Goal: Task Accomplishment & Management: Manage account settings

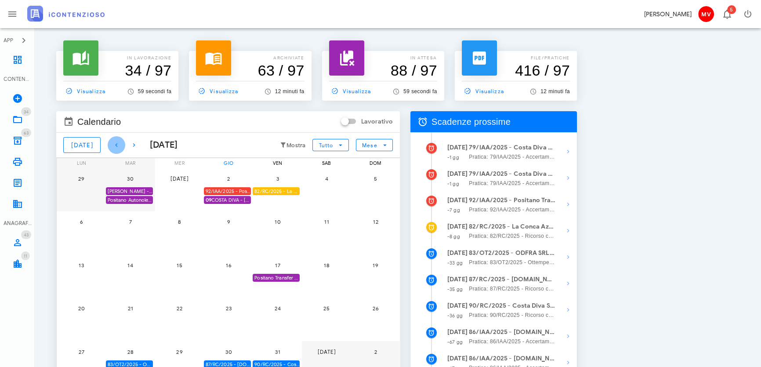
click at [111, 143] on icon "button" at bounding box center [116, 145] width 11 height 11
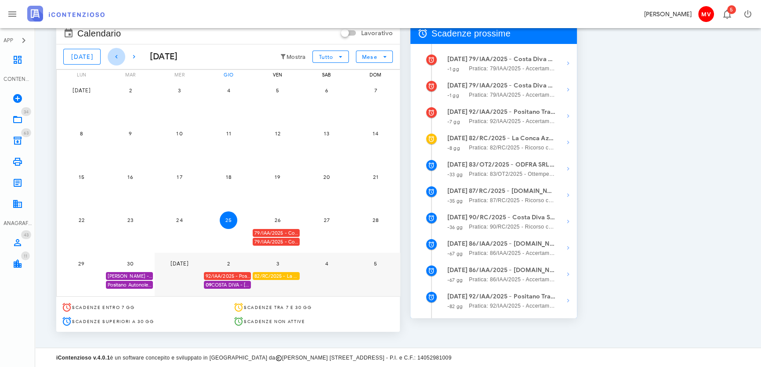
scroll to position [89, 0]
click at [289, 229] on div "79/IAA/2025 - Costa Diva Srls - Ufficio deve decidere" at bounding box center [276, 232] width 47 height 8
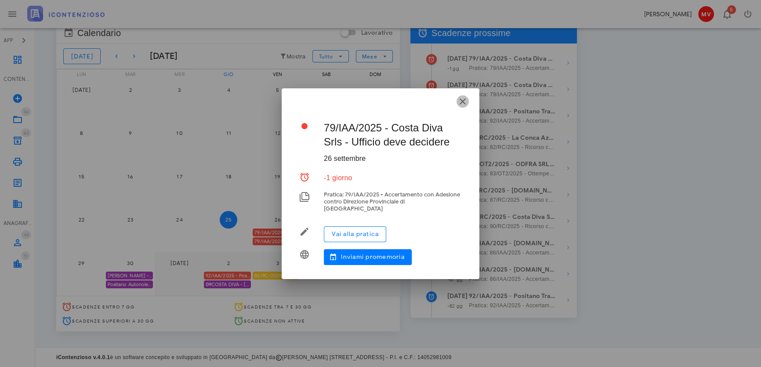
click at [463, 102] on icon "button" at bounding box center [462, 101] width 11 height 11
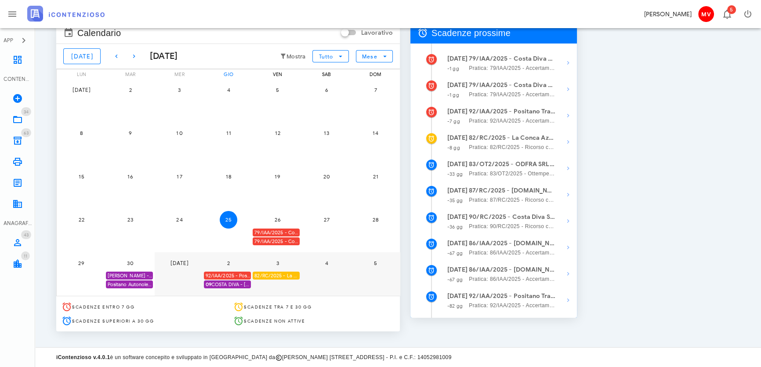
click at [289, 239] on div "79/IAA/2025 - Costa Diva Srls - Scadenza per fare Ricorso" at bounding box center [276, 241] width 47 height 8
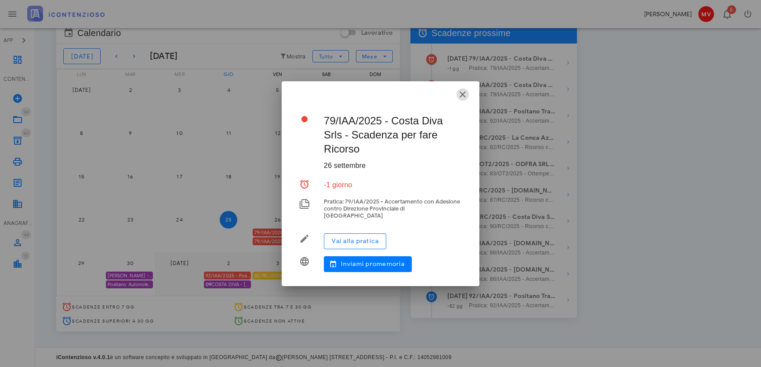
click at [459, 96] on icon "button" at bounding box center [462, 94] width 11 height 11
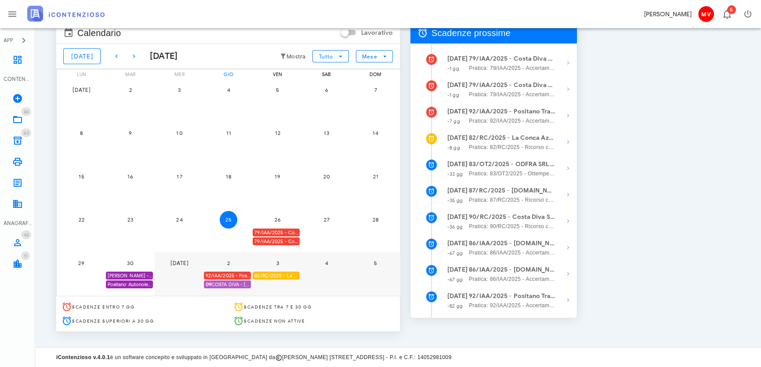
click at [224, 282] on span "09 COSTA DIVA - MASTANTUONO - ACC. ADESIONE" at bounding box center [228, 284] width 45 height 8
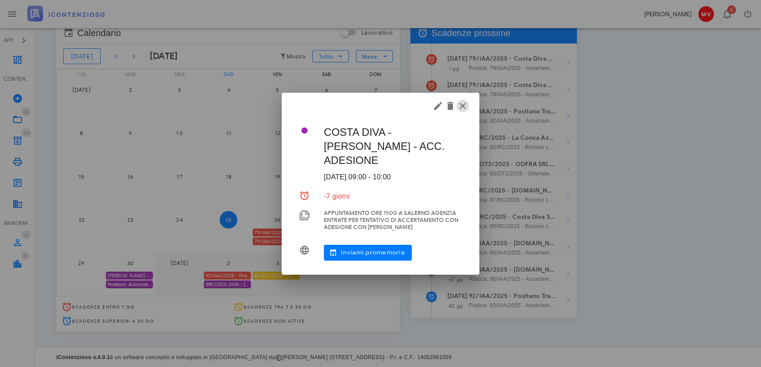
click at [463, 103] on icon "button" at bounding box center [462, 106] width 11 height 11
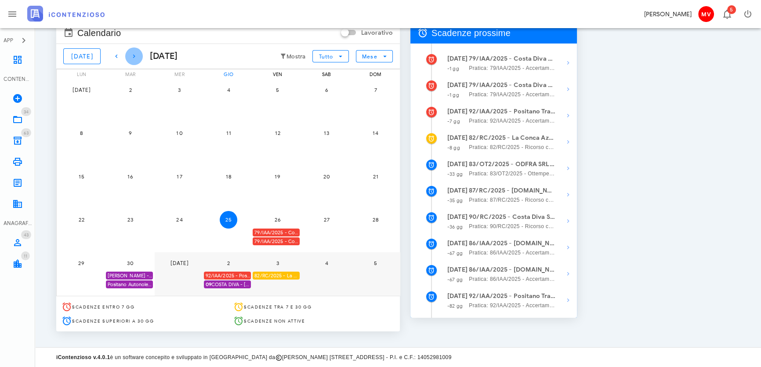
click at [129, 53] on icon "button" at bounding box center [134, 56] width 11 height 11
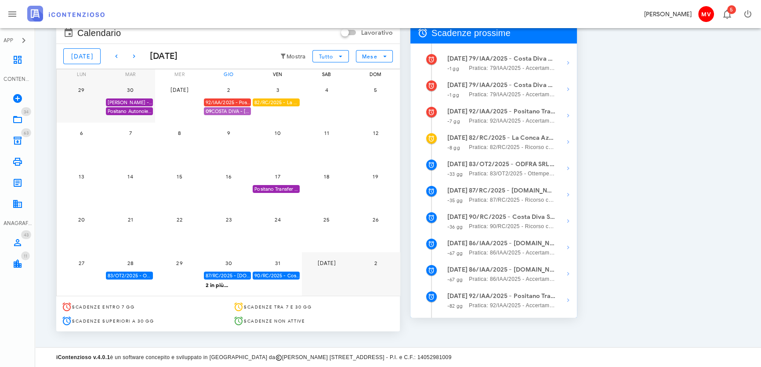
click at [224, 108] on span "09 COSTA DIVA - MASTANTUONO - ACC. ADESIONE" at bounding box center [228, 111] width 45 height 8
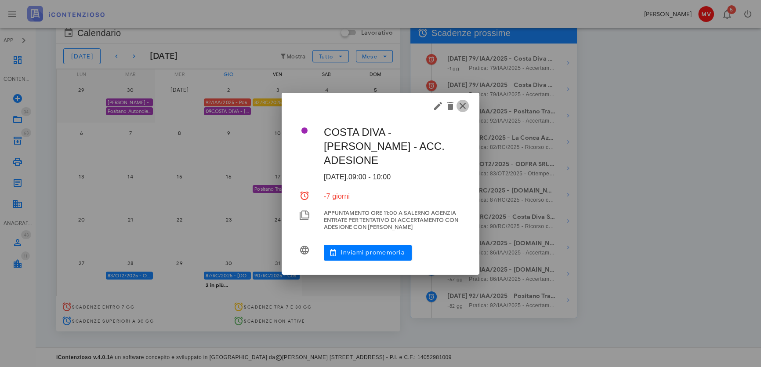
click at [464, 105] on icon "button" at bounding box center [462, 106] width 11 height 11
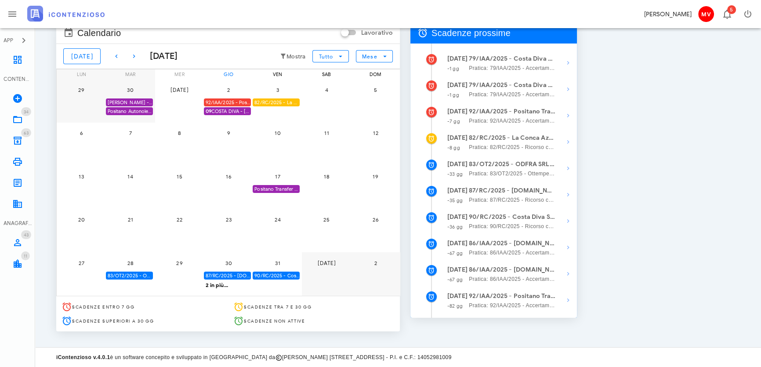
click at [277, 275] on div "90/RC/2025 - Costa Diva Srls - Inviare Ricorso" at bounding box center [276, 275] width 47 height 8
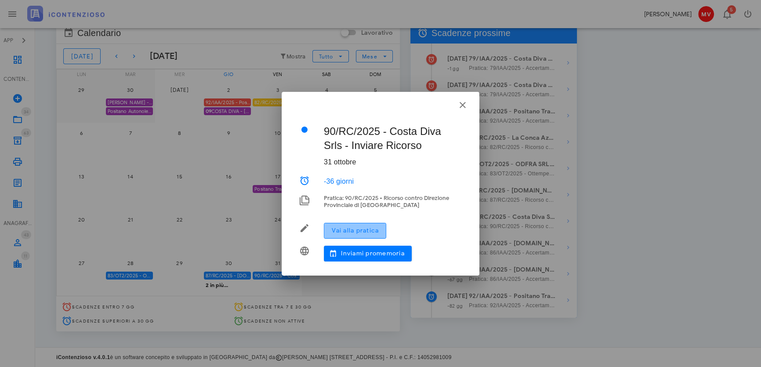
click at [347, 228] on span "Vai alla pratica" at bounding box center [354, 230] width 47 height 7
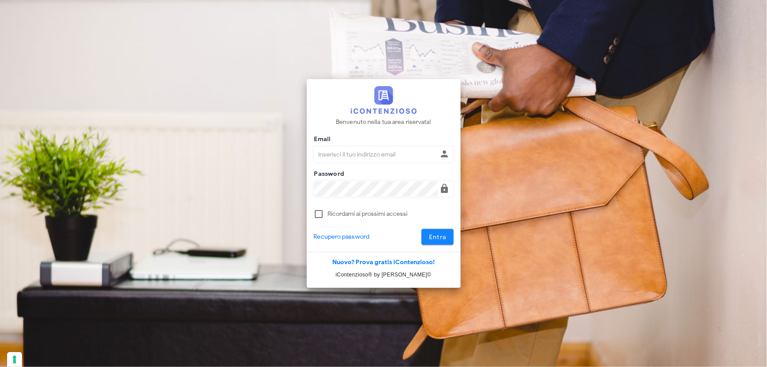
type input "[PERSON_NAME][EMAIL_ADDRESS][DOMAIN_NAME]"
click at [432, 236] on span "Entra" at bounding box center [437, 236] width 18 height 7
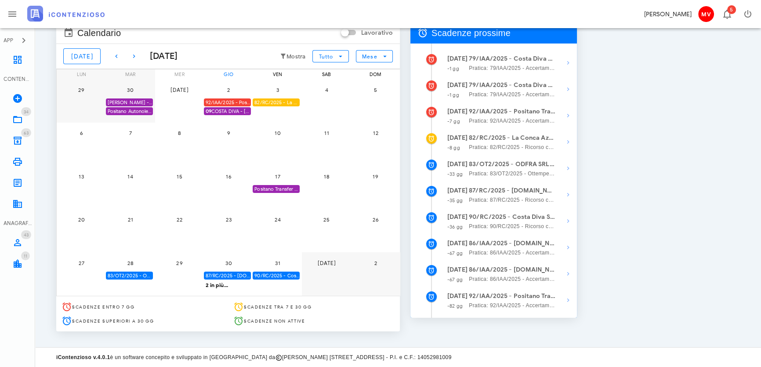
scroll to position [89, 0]
click at [285, 272] on div "90/RC/2025 - Costa Diva Srls - Inviare Ricorso" at bounding box center [276, 275] width 47 height 8
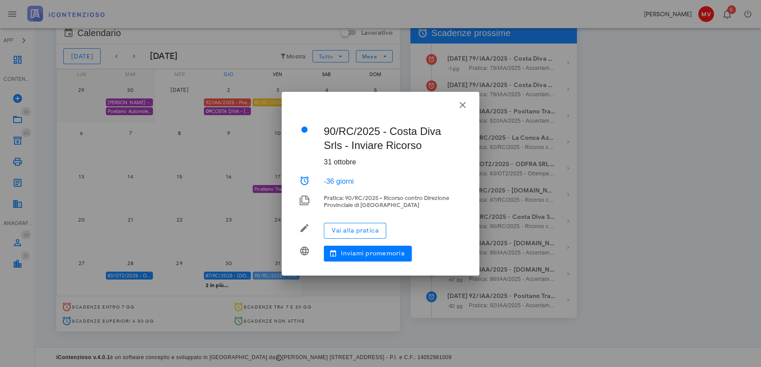
click at [285, 272] on div at bounding box center [380, 183] width 761 height 367
click at [343, 231] on span "Vai alla pratica" at bounding box center [354, 230] width 47 height 7
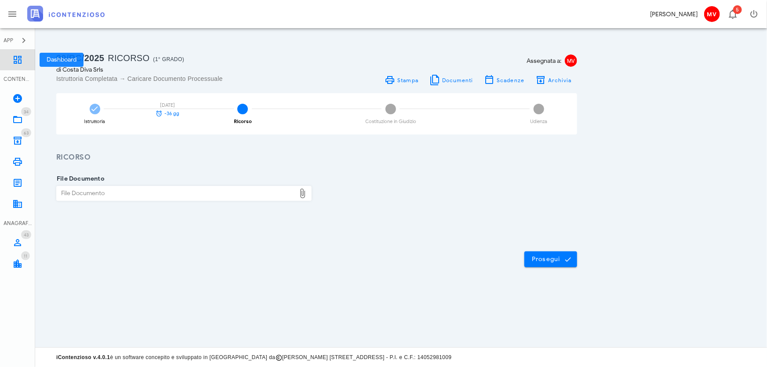
click at [16, 57] on icon at bounding box center [17, 59] width 11 height 11
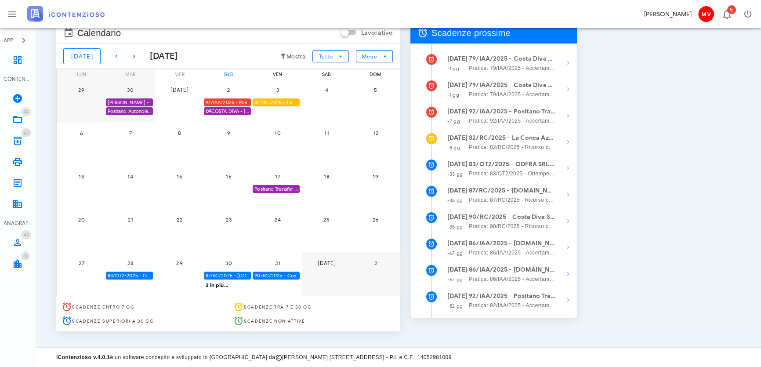
scroll to position [89, 0]
click at [239, 272] on div "87/RC/2025 - [DOMAIN_NAME] BUILDINGS & SERVICES SRL - Inviare Ricorso" at bounding box center [227, 275] width 47 height 8
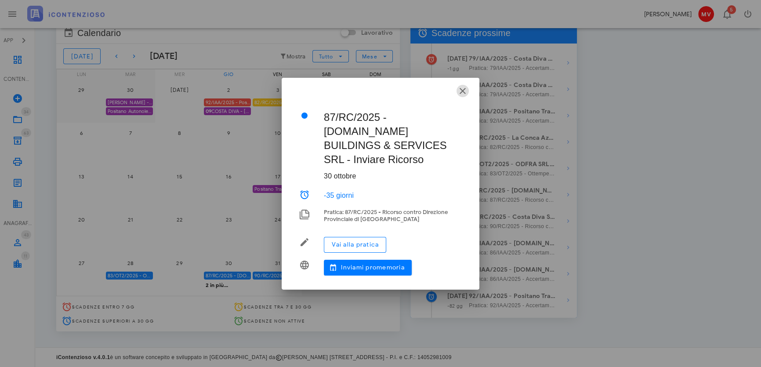
click at [459, 96] on icon "button" at bounding box center [462, 91] width 11 height 11
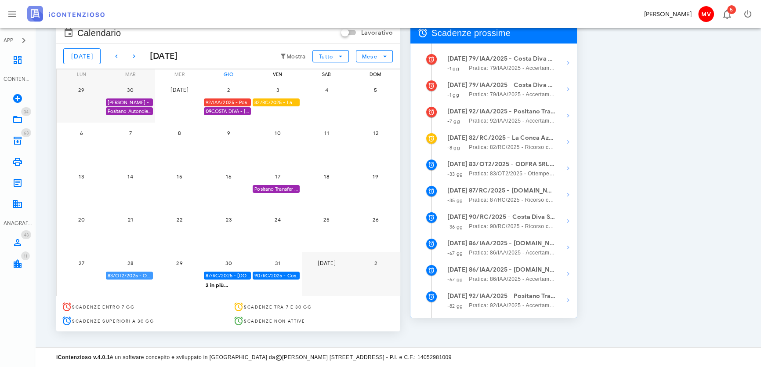
click at [132, 272] on div "83/OT2/2025 - ODFRA SRL - Depositare i documenti processuali" at bounding box center [129, 275] width 47 height 8
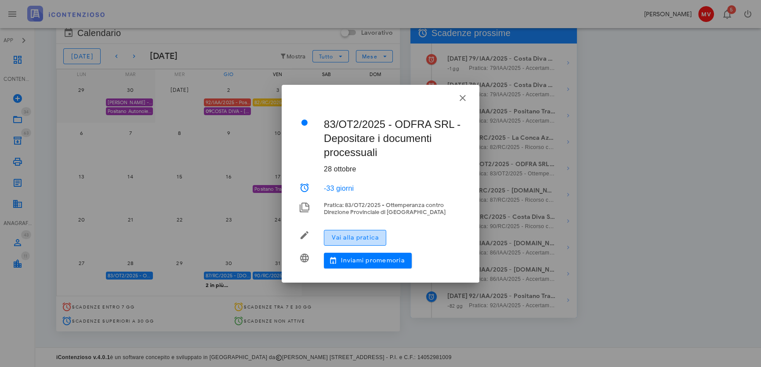
click at [348, 234] on span "Vai alla pratica" at bounding box center [354, 237] width 47 height 7
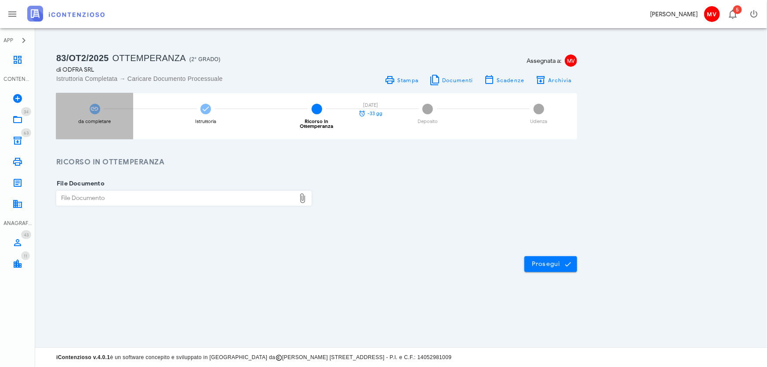
click at [94, 106] on icon at bounding box center [94, 109] width 9 height 9
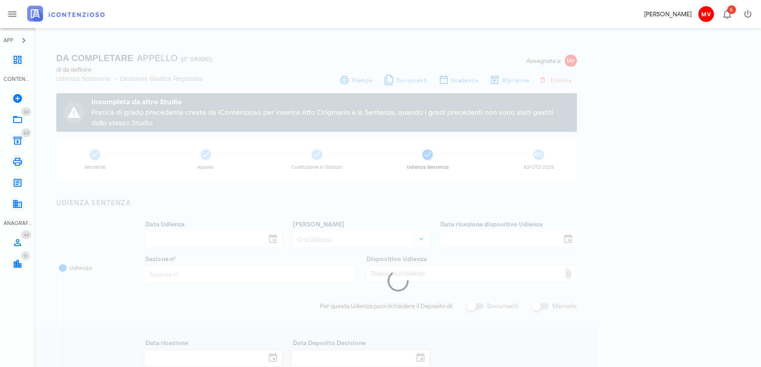
type input "27/05/2025"
type input "14167/"
type input "2"
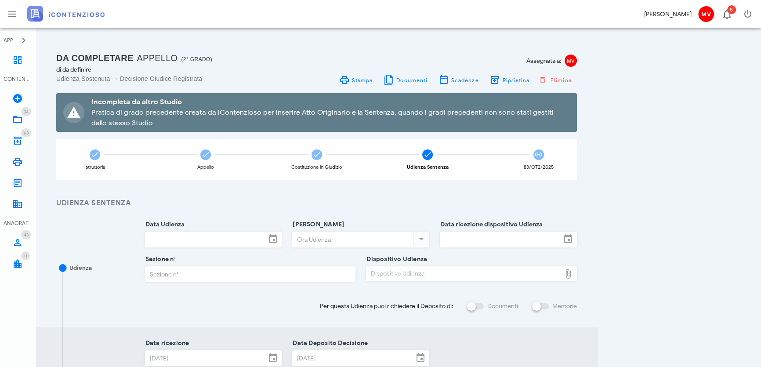
type input "Favorevole"
click at [95, 153] on icon at bounding box center [94, 154] width 9 height 9
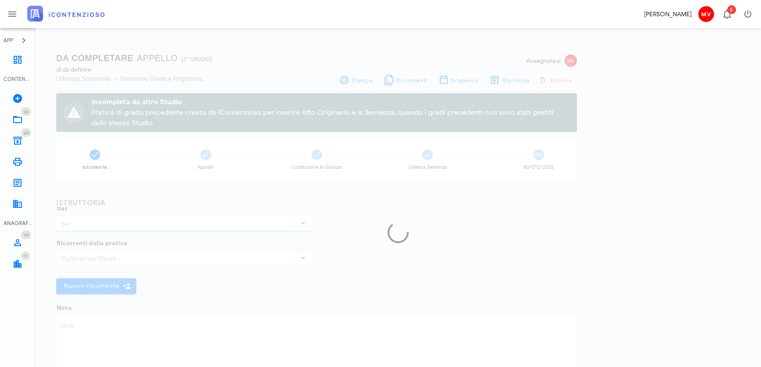
type input "Appello"
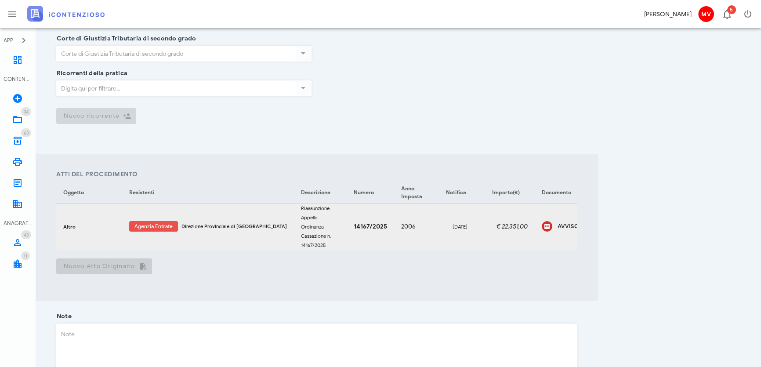
scroll to position [220, 0]
click at [17, 56] on icon at bounding box center [17, 59] width 11 height 11
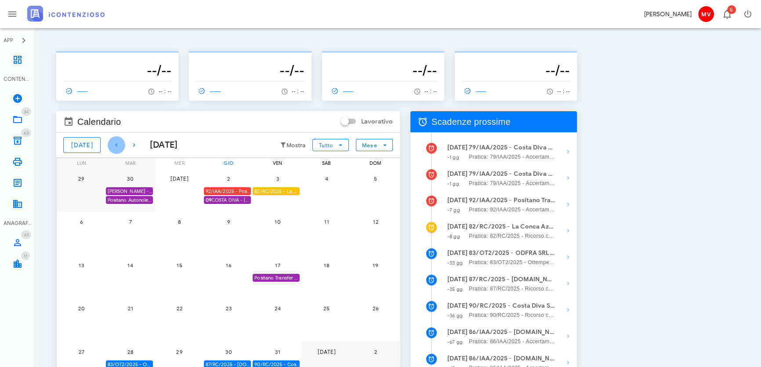
click at [111, 141] on icon "button" at bounding box center [116, 145] width 11 height 11
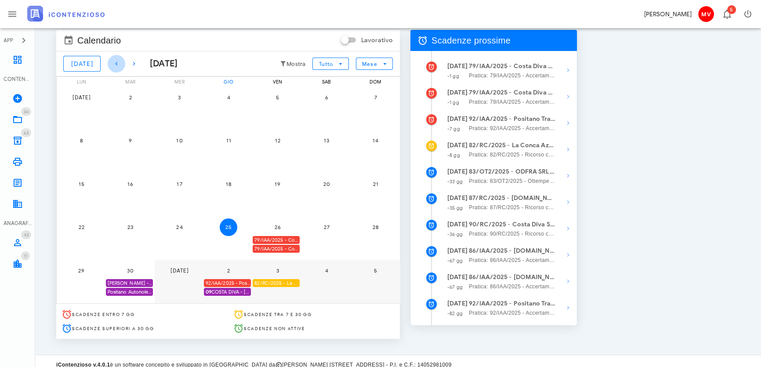
scroll to position [89, 0]
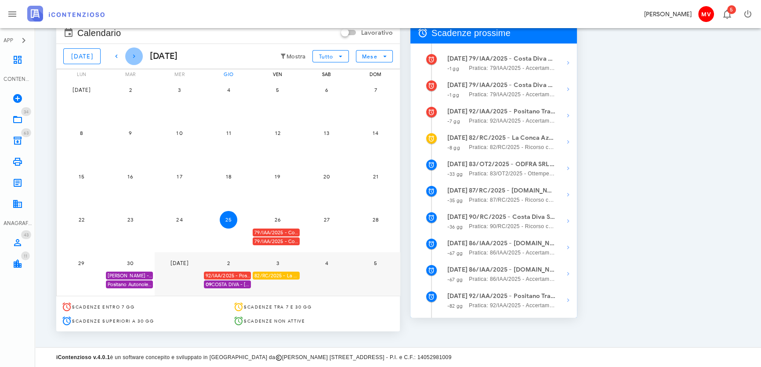
click at [129, 53] on icon "button" at bounding box center [134, 56] width 11 height 11
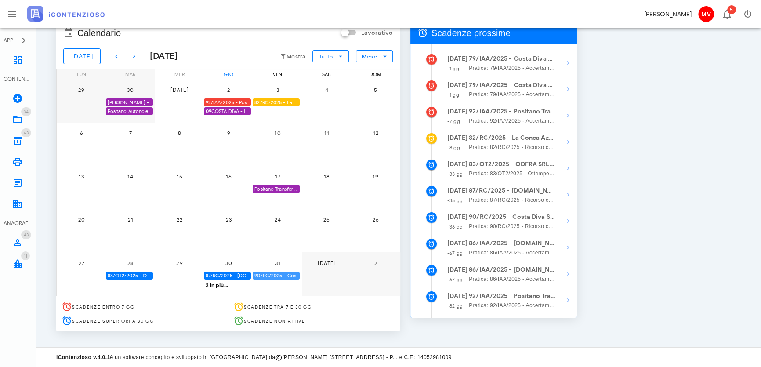
click at [275, 273] on div "90/RC/2025 - Costa Diva Srls - Inviare Ricorso" at bounding box center [276, 275] width 47 height 8
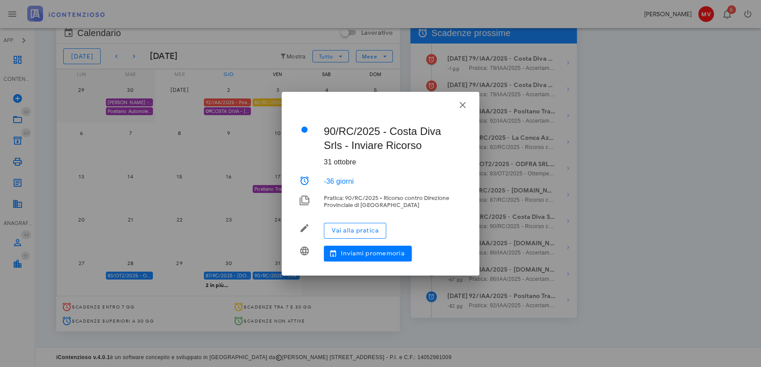
click at [111, 57] on div at bounding box center [380, 183] width 761 height 367
click at [463, 101] on icon "button" at bounding box center [462, 105] width 11 height 11
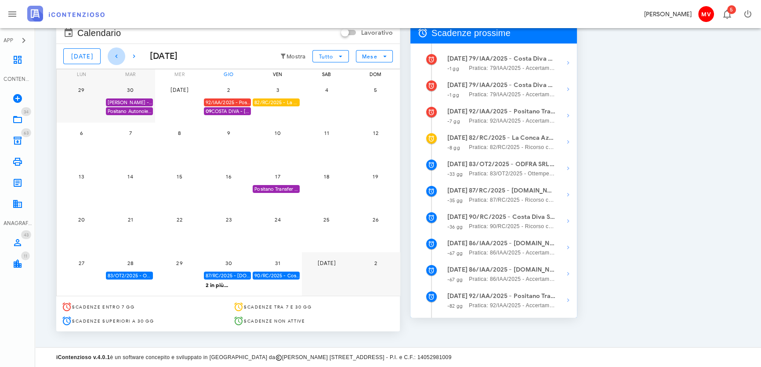
click at [111, 54] on icon "button" at bounding box center [116, 56] width 11 height 11
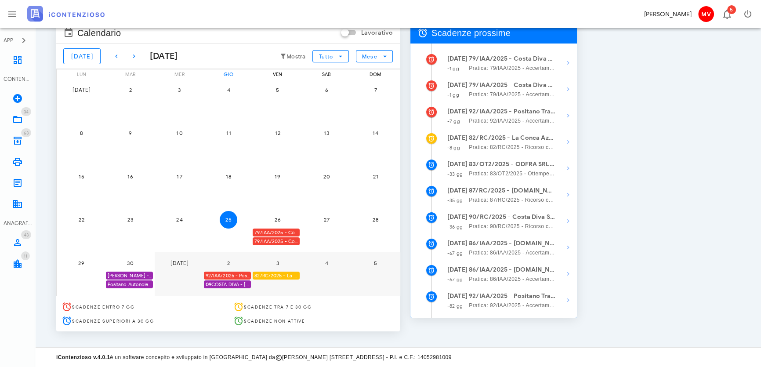
click at [281, 229] on div "79/IAA/2025 - Costa Diva Srls - Ufficio deve decidere" at bounding box center [276, 232] width 47 height 8
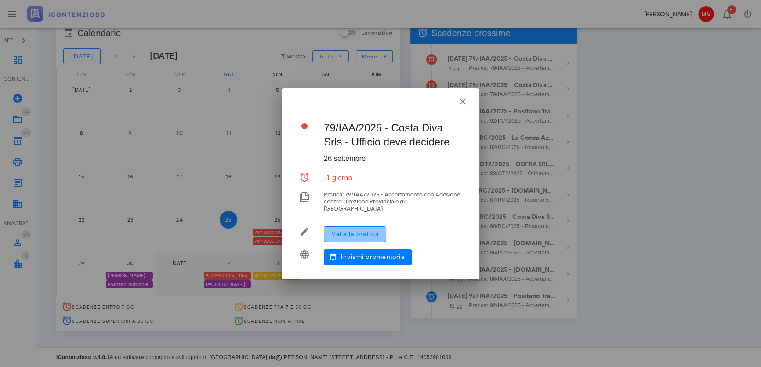
click at [340, 230] on span "Vai alla pratica" at bounding box center [354, 233] width 47 height 7
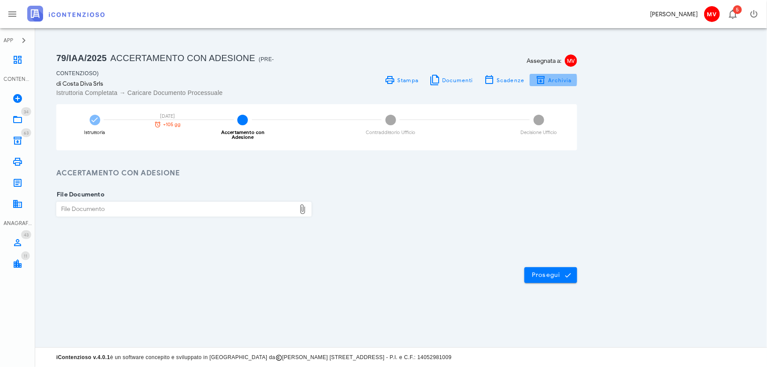
click at [554, 78] on span "Archivia" at bounding box center [559, 80] width 24 height 7
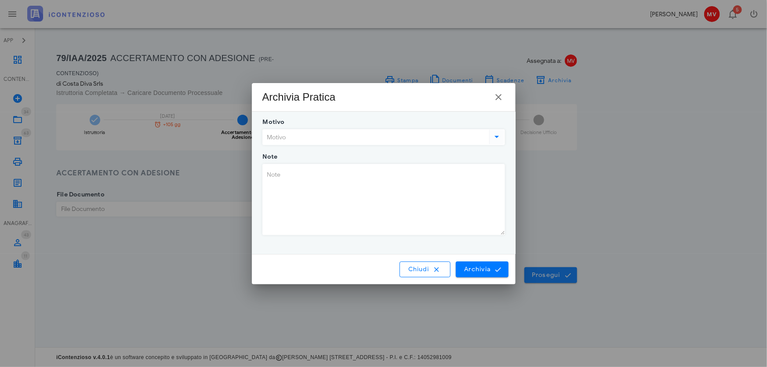
click at [495, 136] on icon at bounding box center [496, 136] width 11 height 11
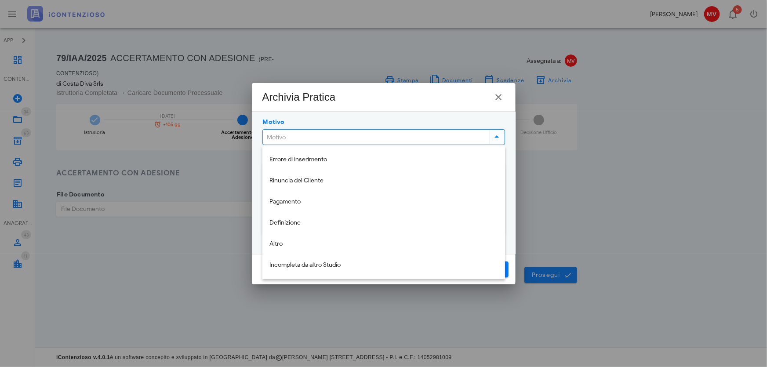
click at [280, 160] on div "Errore di inserimento" at bounding box center [383, 159] width 228 height 7
type input "Errore di inserimento"
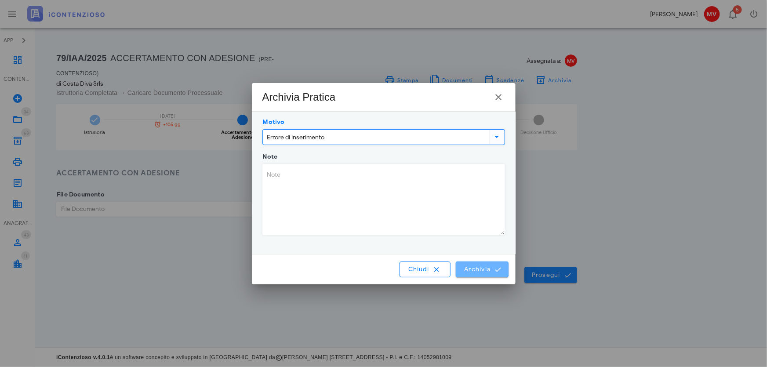
click at [479, 267] on span "Archivia" at bounding box center [481, 269] width 36 height 8
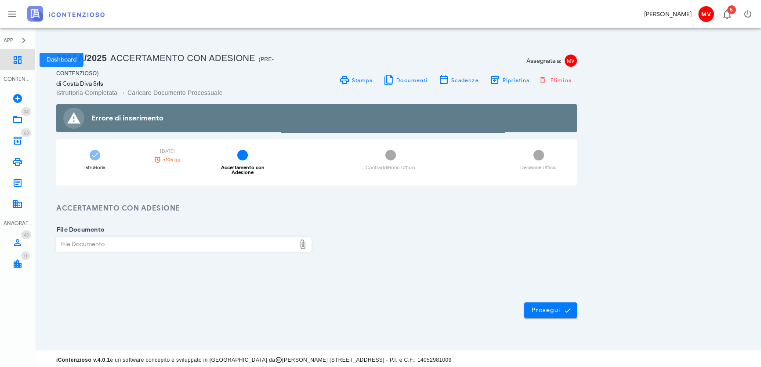
click at [18, 59] on icon at bounding box center [17, 59] width 11 height 11
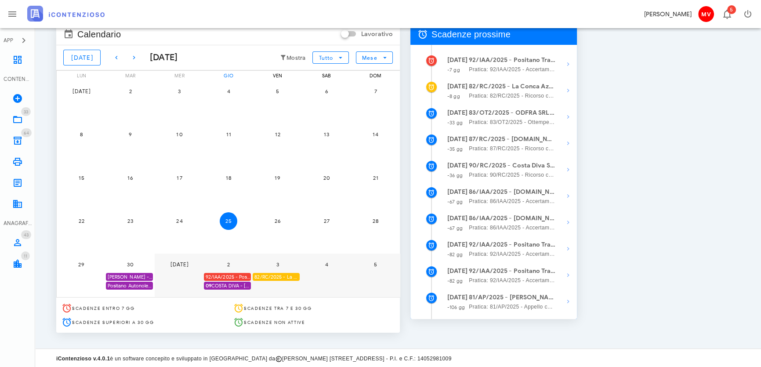
scroll to position [89, 0]
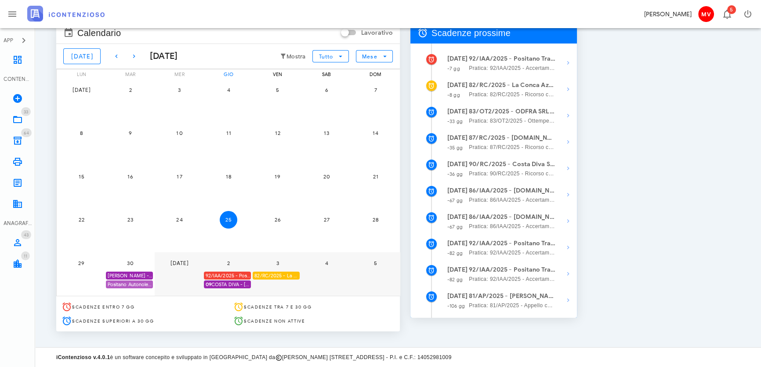
click at [140, 282] on div "Positano Autonoleggio Coop. scade termine Istanza acc. adesione" at bounding box center [129, 284] width 47 height 8
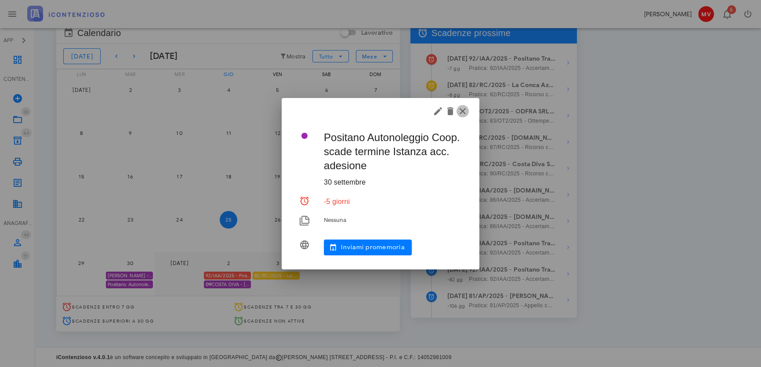
click at [461, 108] on icon "button" at bounding box center [462, 111] width 11 height 11
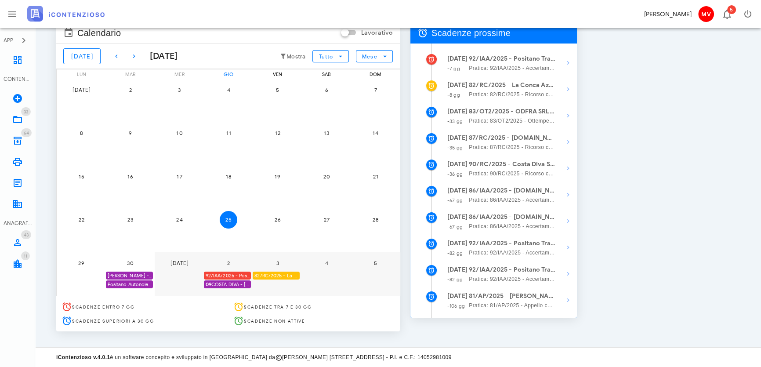
click at [284, 274] on div "82/RC/2025 - La Conca Azzurra S.r.l. - Inviare Ricorso" at bounding box center [276, 275] width 47 height 8
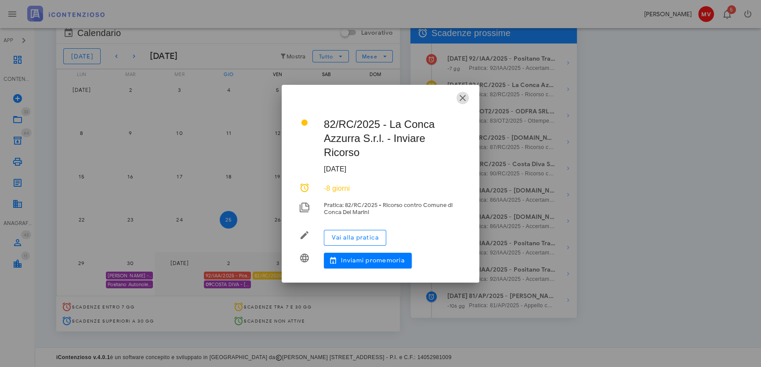
click at [458, 98] on icon "button" at bounding box center [462, 98] width 11 height 11
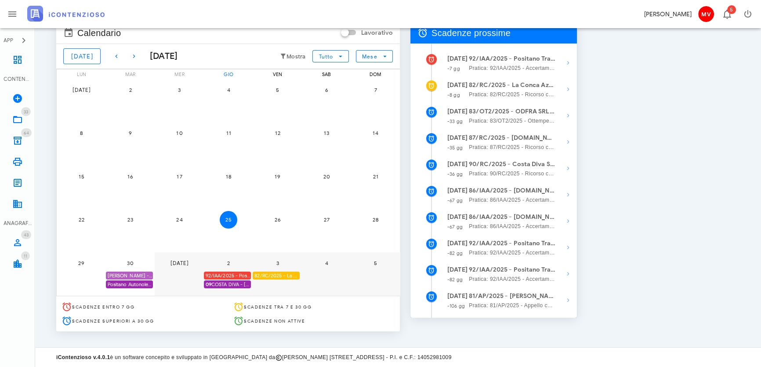
click at [135, 272] on div "[PERSON_NAME] - Comunicazione Schema d'atto notificato il [DATE] anno 2019" at bounding box center [129, 275] width 47 height 8
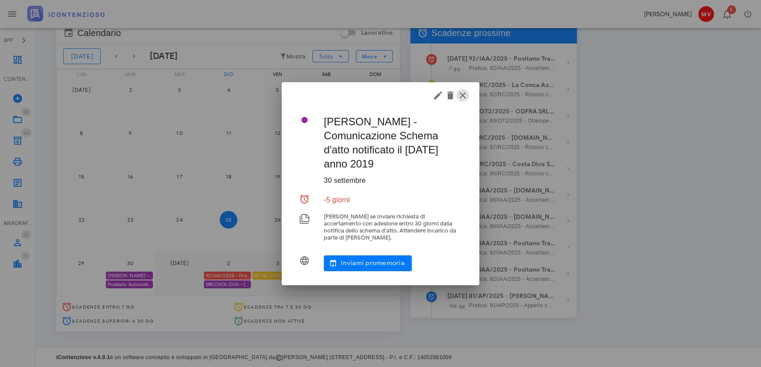
click at [461, 98] on icon "button" at bounding box center [462, 95] width 11 height 11
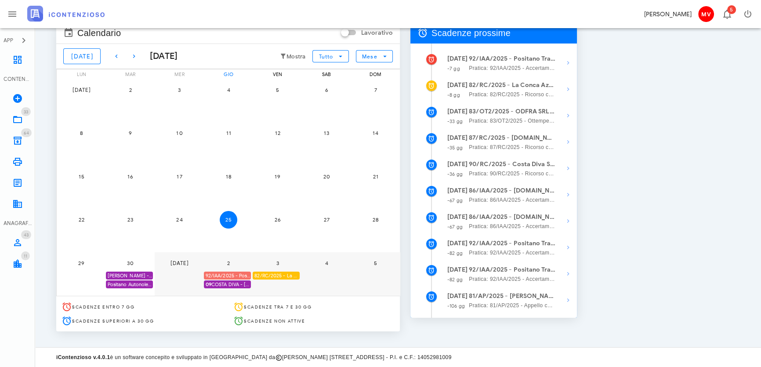
click at [230, 274] on div "92/IAA/2025 - Positano Transfer Cooperativa a.r.l. - Inviare Accertamento con A…" at bounding box center [227, 275] width 47 height 8
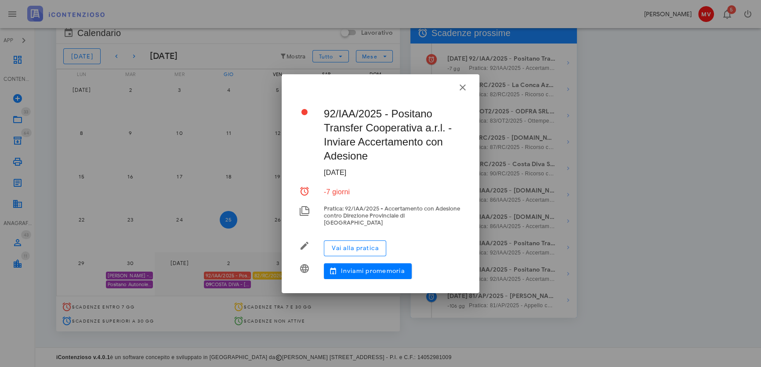
click at [225, 284] on div at bounding box center [380, 183] width 761 height 367
click at [462, 89] on icon "button" at bounding box center [462, 87] width 11 height 11
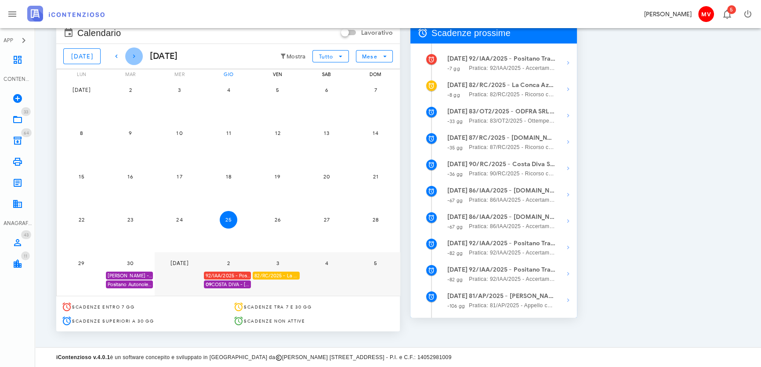
click at [129, 53] on icon "button" at bounding box center [134, 56] width 11 height 11
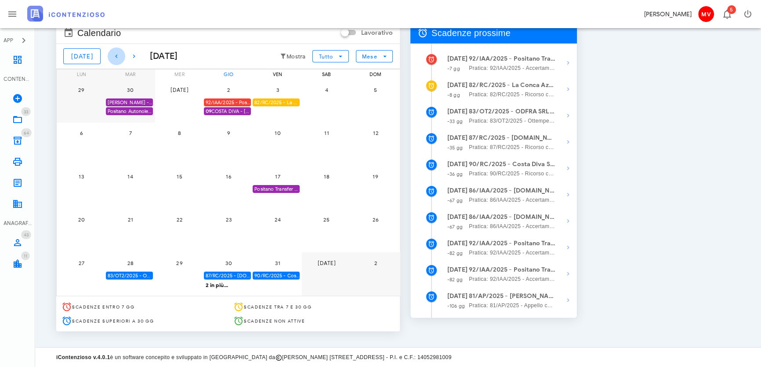
click at [111, 54] on icon "button" at bounding box center [116, 56] width 11 height 11
